Goal: Task Accomplishment & Management: Manage account settings

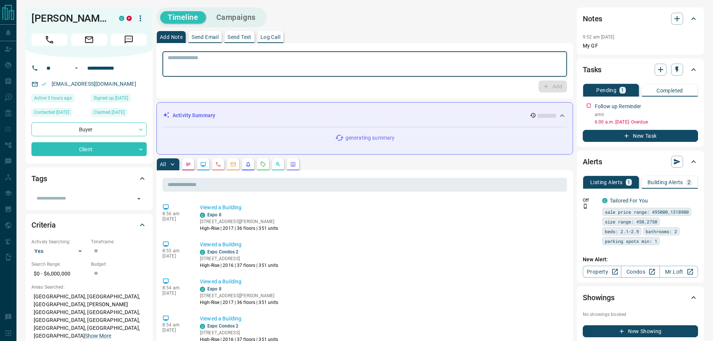
click at [419, 71] on textarea at bounding box center [365, 64] width 394 height 19
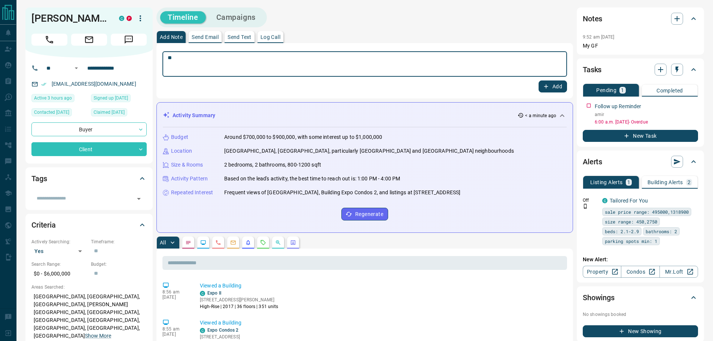
type textarea "*"
type textarea "**********"
drag, startPoint x: 450, startPoint y: 61, endPoint x: 66, endPoint y: 65, distance: 384.0
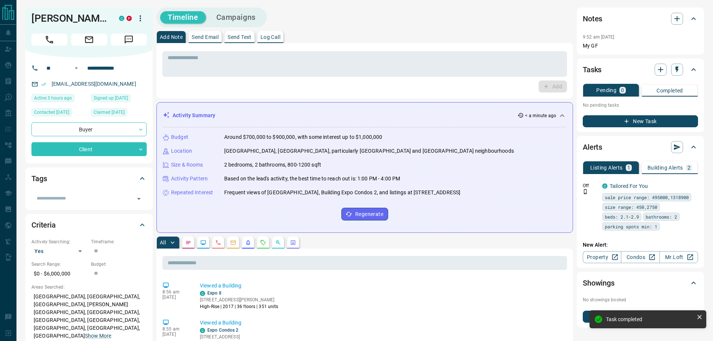
click at [674, 168] on p "Building Alerts" at bounding box center [665, 167] width 36 height 5
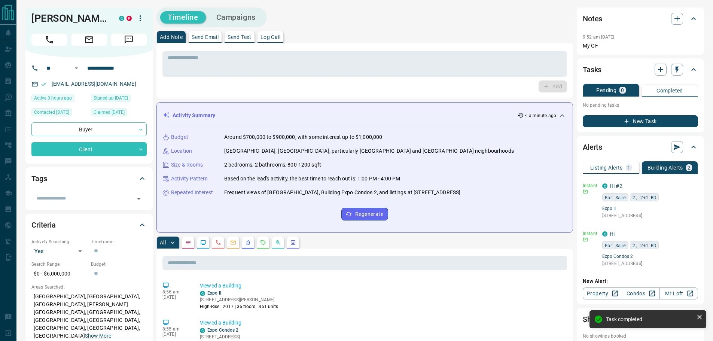
click at [622, 165] on p "Listing Alerts" at bounding box center [606, 167] width 33 height 5
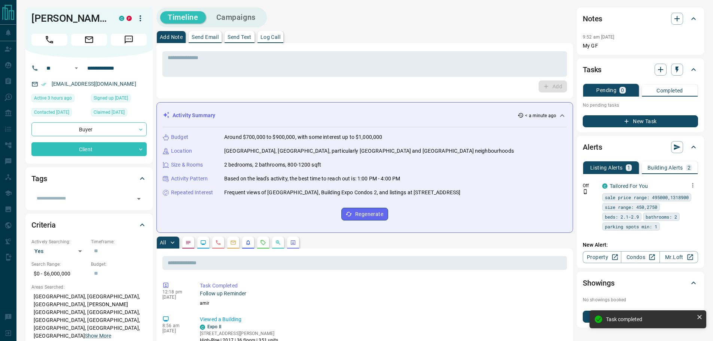
click at [688, 187] on button "button" at bounding box center [693, 185] width 10 height 10
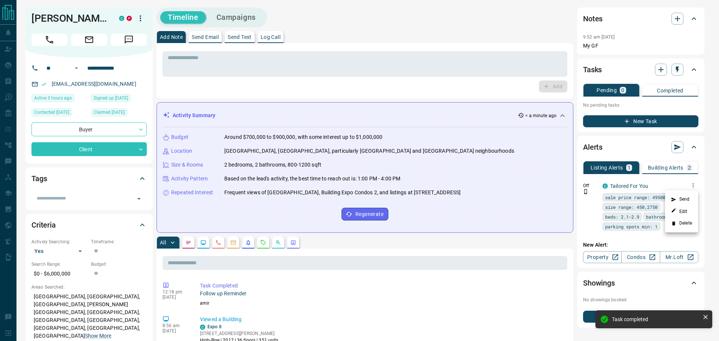
click at [682, 225] on li "Delete" at bounding box center [681, 223] width 33 height 12
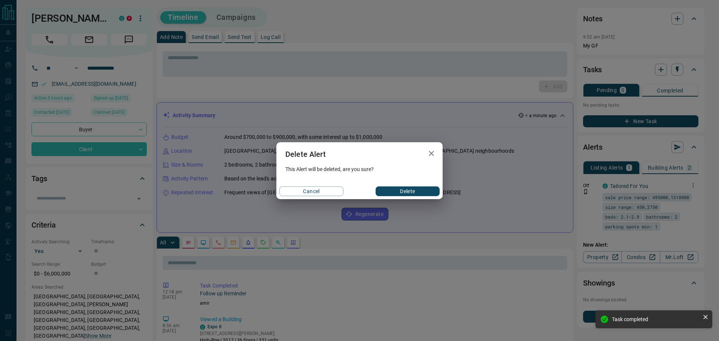
click at [402, 197] on div "Cancel Delete" at bounding box center [359, 191] width 166 height 16
click at [402, 194] on button "Delete" at bounding box center [407, 191] width 64 height 10
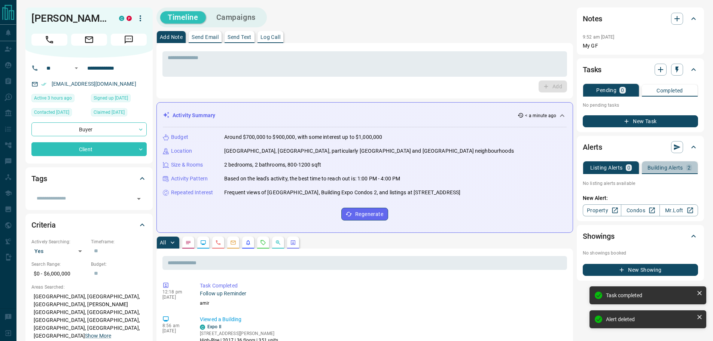
click at [677, 165] on p "Building Alerts" at bounding box center [665, 167] width 36 height 5
